Goal: Information Seeking & Learning: Check status

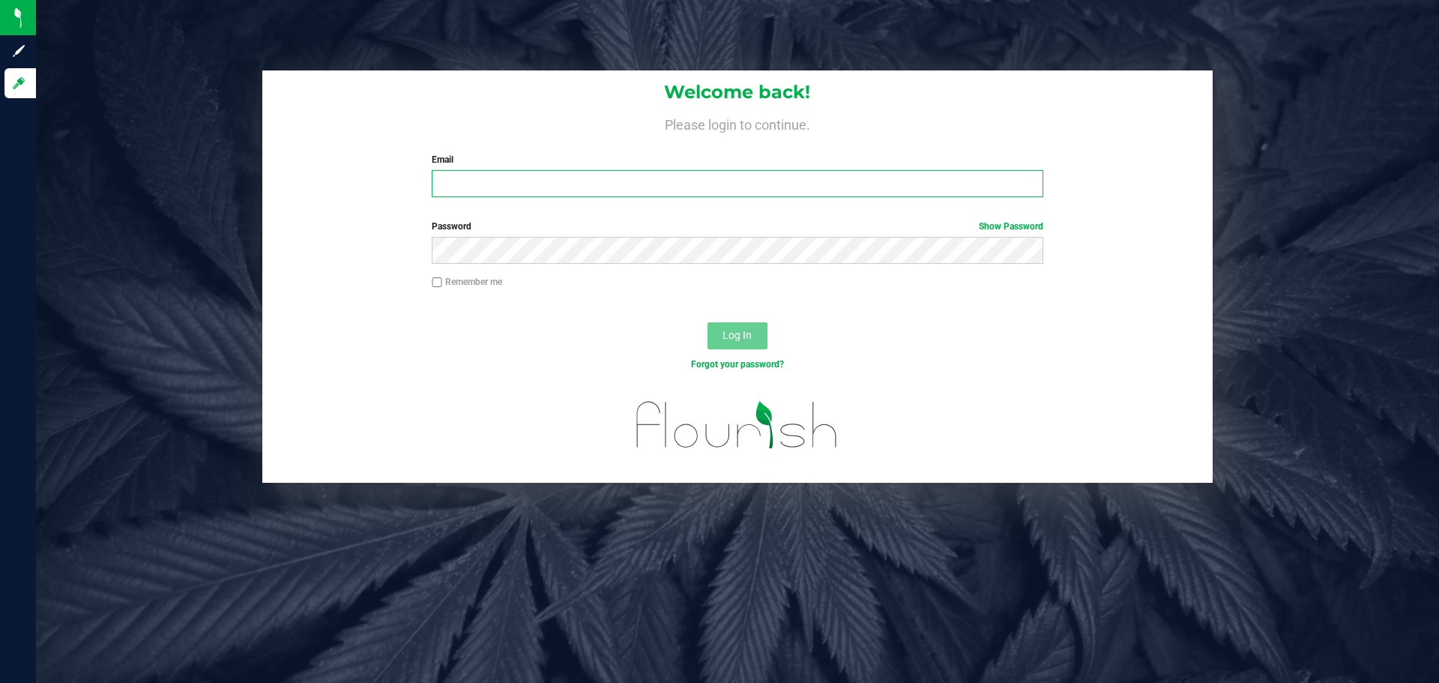
click at [476, 180] on input "Email" at bounding box center [737, 183] width 611 height 27
type input "e"
type input "[EMAIL_ADDRESS][DOMAIN_NAME]"
click at [707, 322] on button "Log In" at bounding box center [737, 335] width 60 height 27
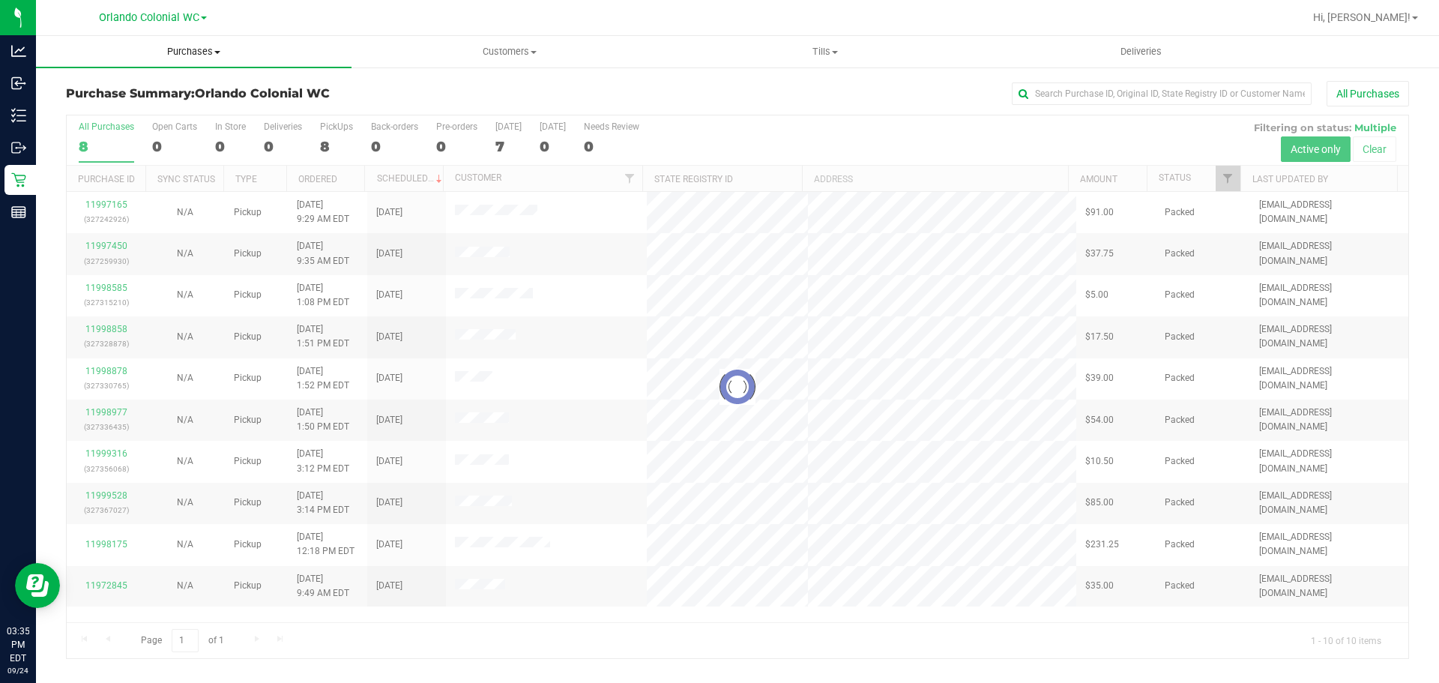
click at [200, 54] on span "Purchases" at bounding box center [193, 51] width 315 height 13
click at [115, 111] on span "Fulfillment" at bounding box center [82, 108] width 93 height 13
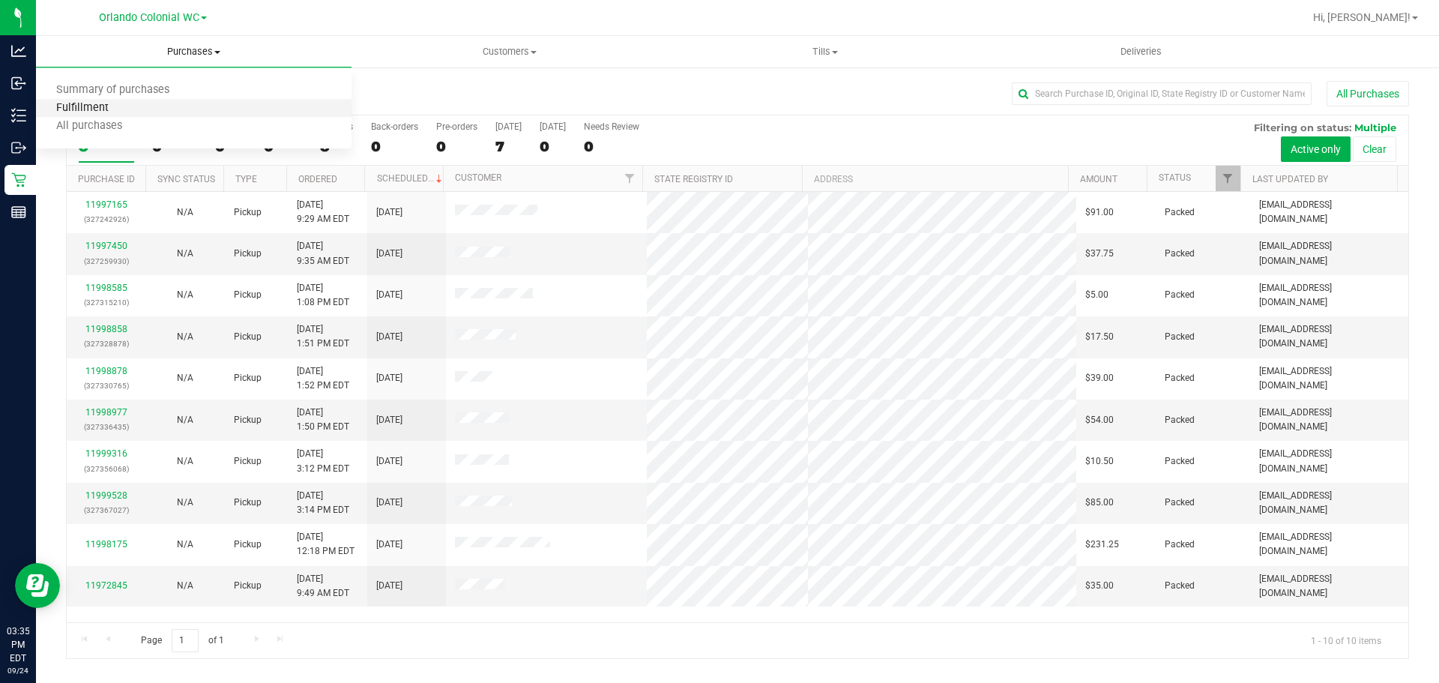
click at [117, 110] on span "Fulfillment" at bounding box center [82, 108] width 93 height 13
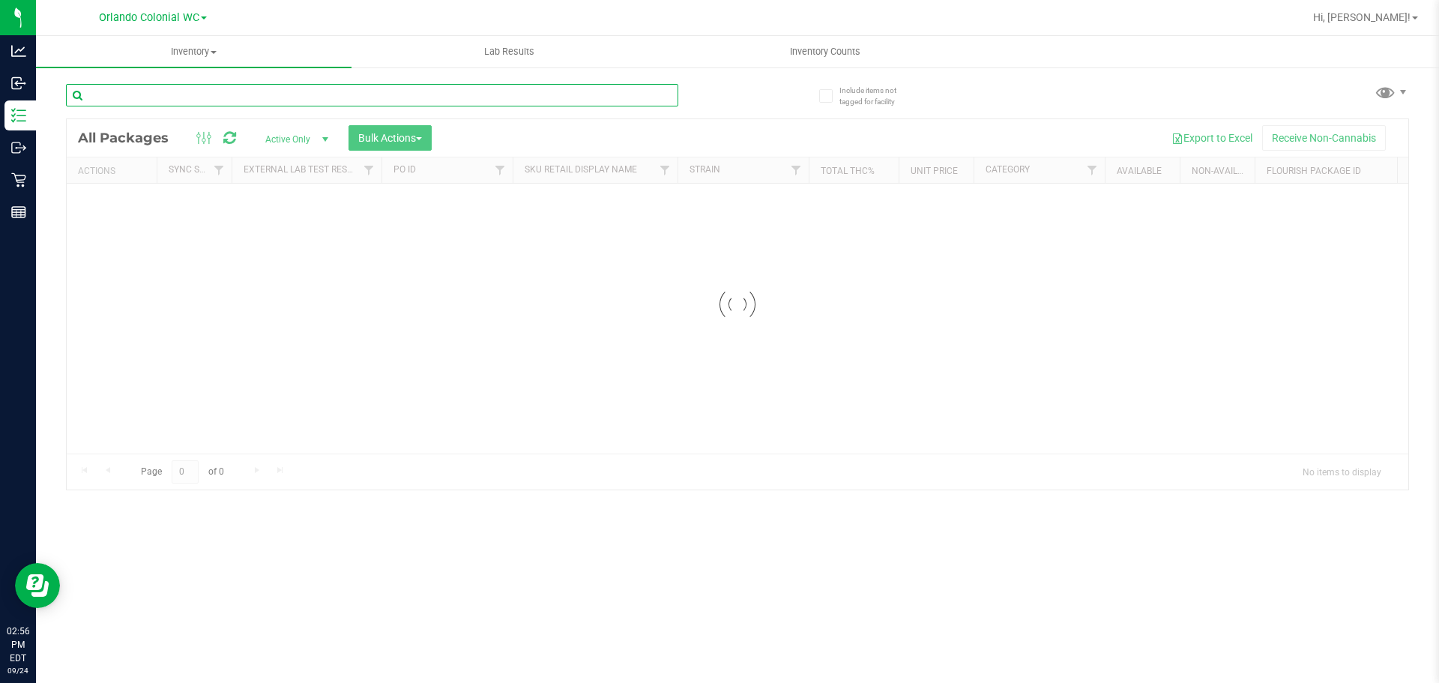
click at [232, 89] on input "text" at bounding box center [372, 95] width 612 height 22
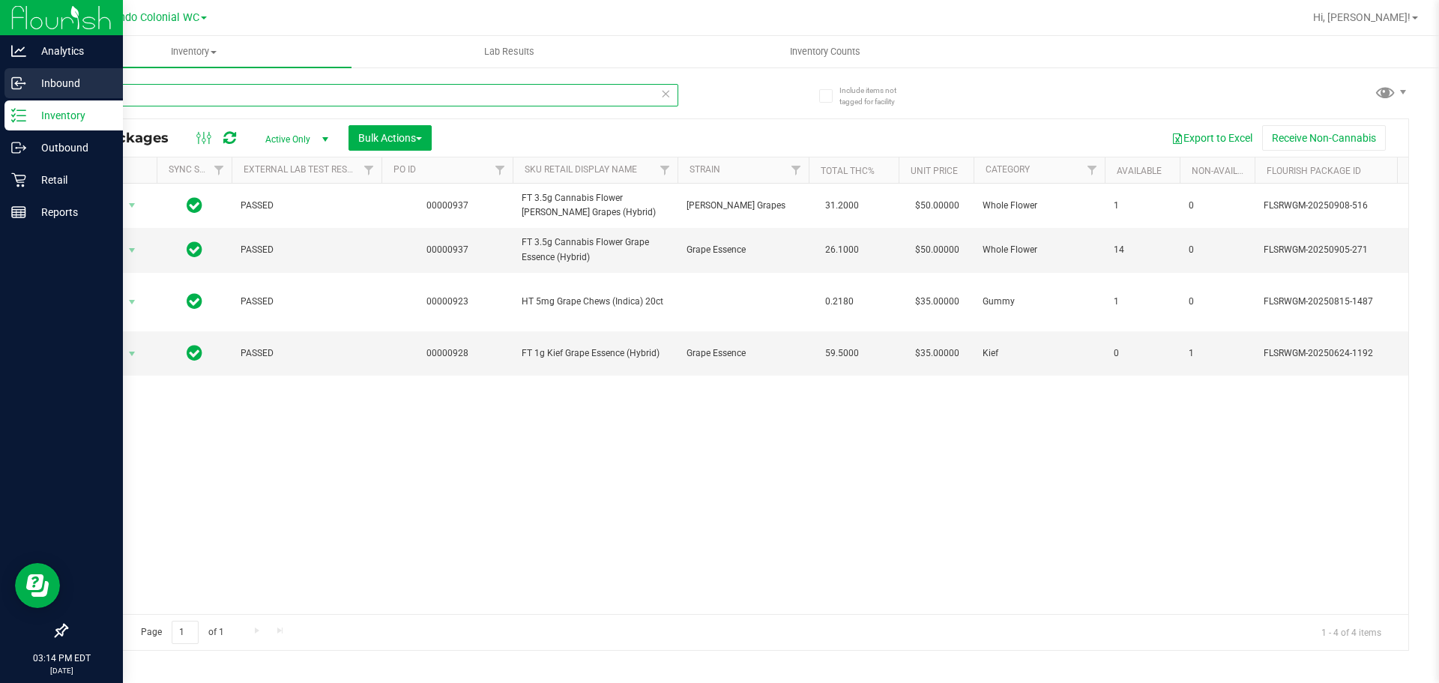
drag, startPoint x: 58, startPoint y: 68, endPoint x: 0, endPoint y: 68, distance: 57.7
click at [0, 68] on div "Analytics Inbound Inventory Outbound Retail Reports 03:14 PM EDT 09/24/2025 09/…" at bounding box center [719, 341] width 1439 height 683
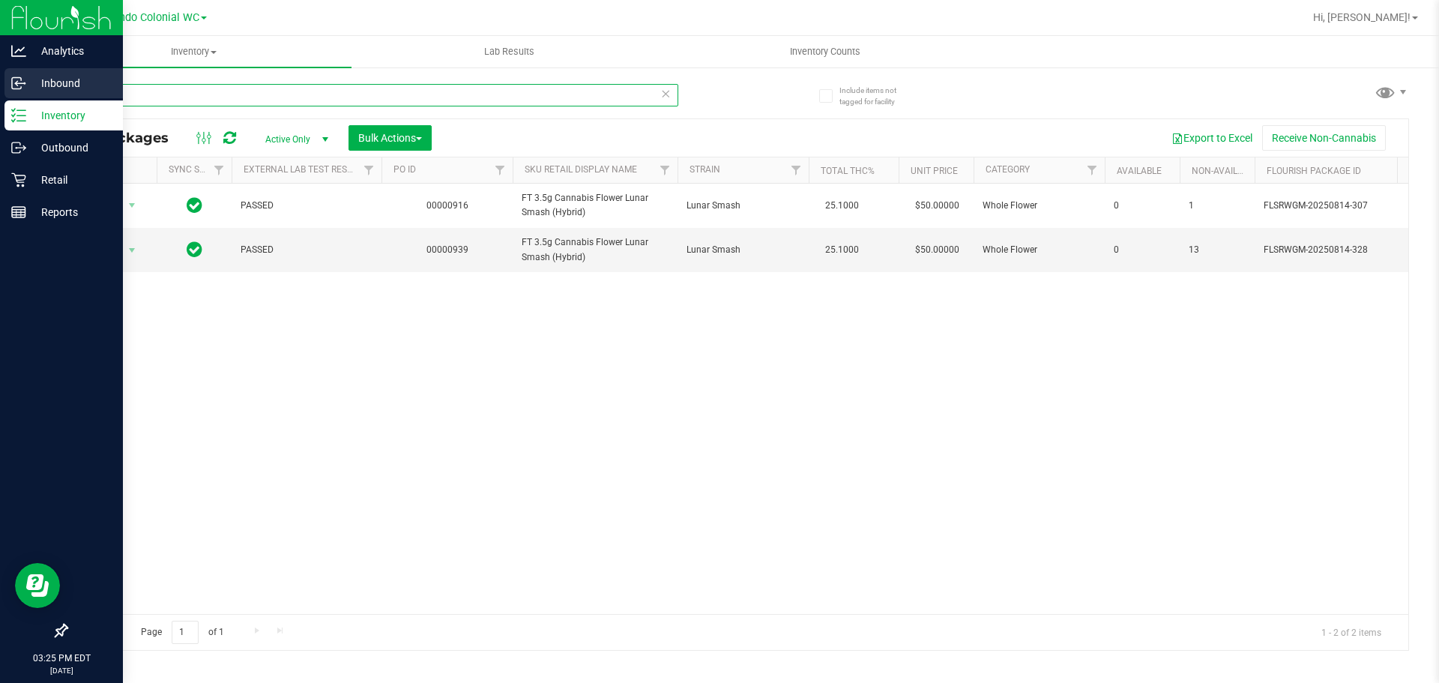
drag, startPoint x: 246, startPoint y: 94, endPoint x: 0, endPoint y: 93, distance: 245.8
click at [0, 93] on div "Analytics Inbound Inventory Outbound Retail Reports 03:25 PM EDT 09/24/2025 09/…" at bounding box center [719, 341] width 1439 height 683
click at [0, 111] on div "Analytics Inbound Inventory Outbound Retail Reports 03:26 PM EDT 09/24/2025 09/…" at bounding box center [719, 341] width 1439 height 683
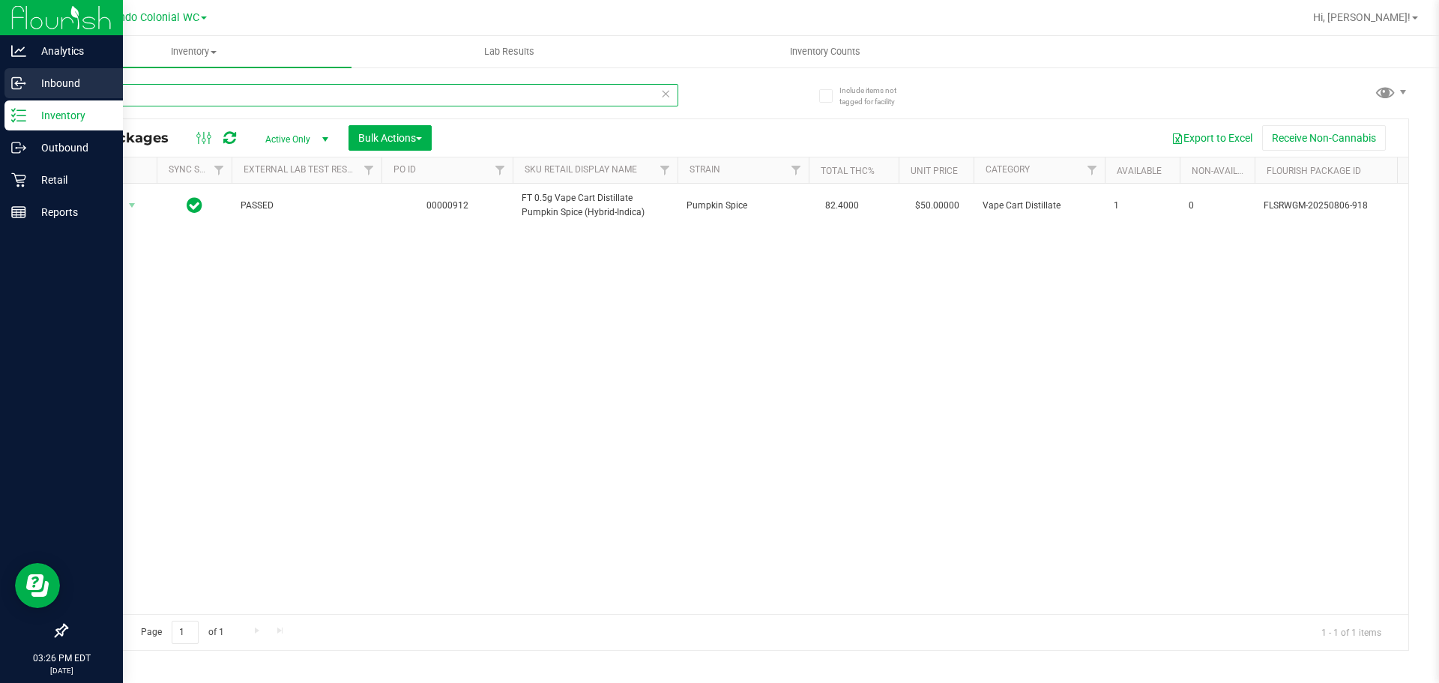
click at [0, 94] on div "Analytics Inbound Inventory Outbound Retail Reports 03:26 PM EDT 09/24/2025 09/…" at bounding box center [719, 341] width 1439 height 683
type input "mec"
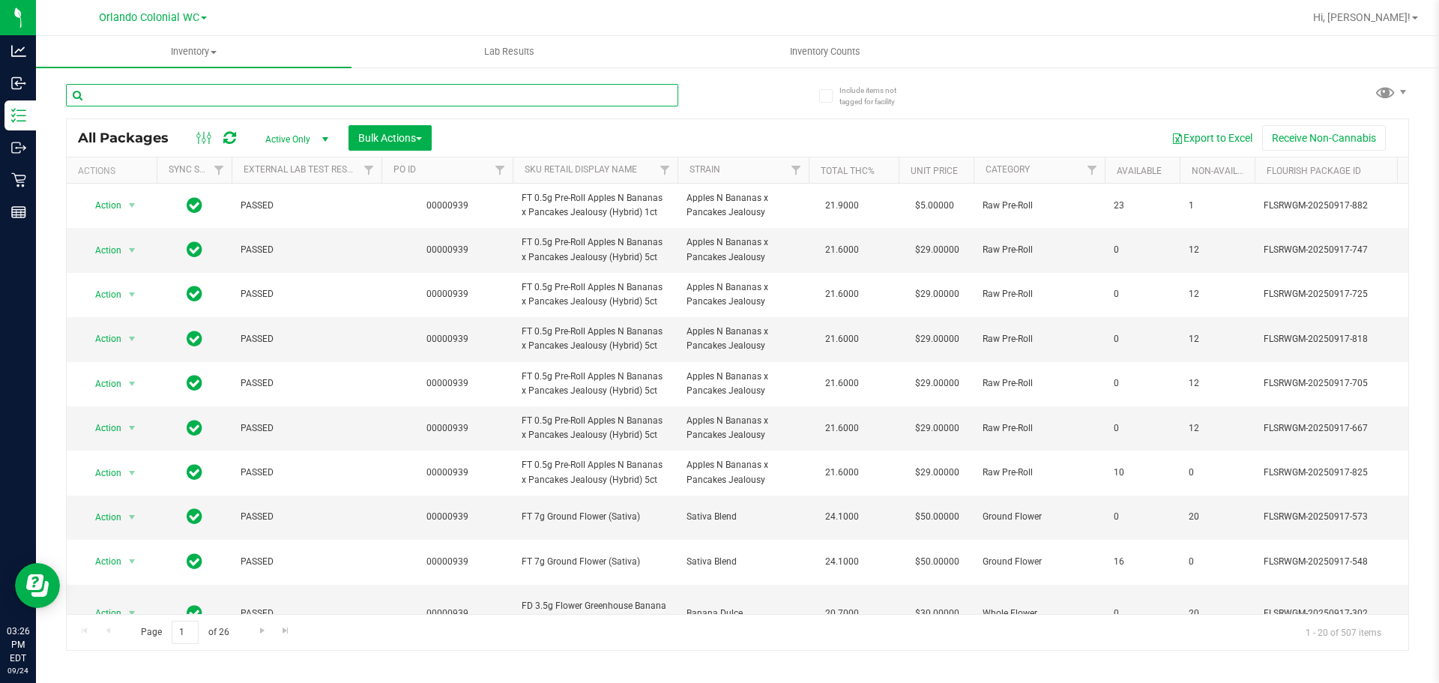
click at [202, 94] on input "text" at bounding box center [372, 95] width 612 height 22
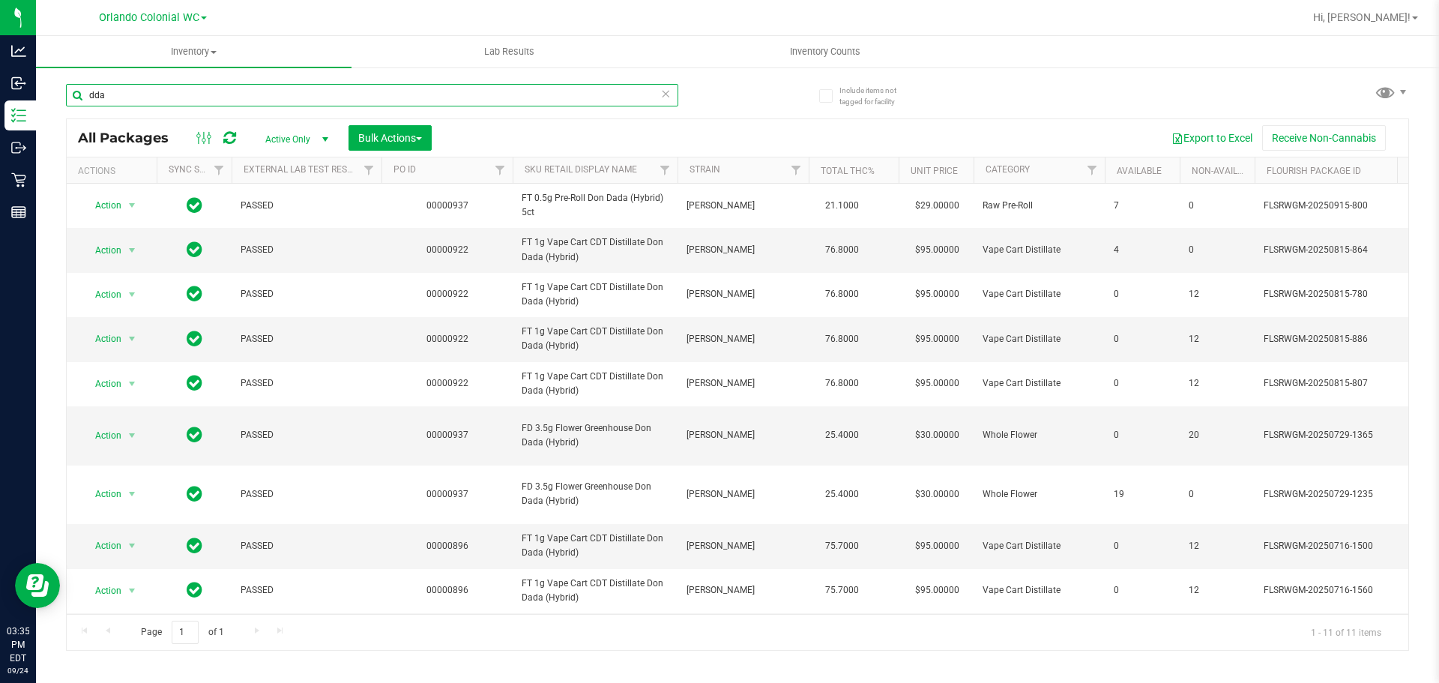
type input "dda"
